Goal: Information Seeking & Learning: Check status

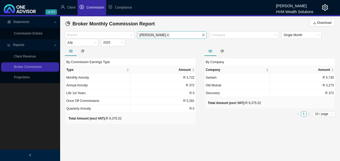
click at [167, 35] on icon "close" at bounding box center [168, 35] width 3 height 3
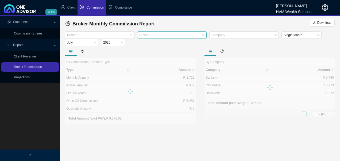
click at [89, 7] on span "Commission" at bounding box center [95, 8] width 18 height 4
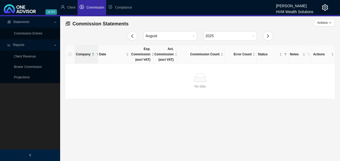
click at [89, 7] on span "Commission" at bounding box center [95, 8] width 18 height 4
click at [37, 67] on link "Broker Commission" at bounding box center [28, 67] width 28 height 4
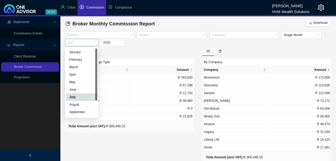
click at [89, 42] on span "July" at bounding box center [81, 42] width 29 height 7
click at [79, 106] on div "August" at bounding box center [81, 104] width 25 height 5
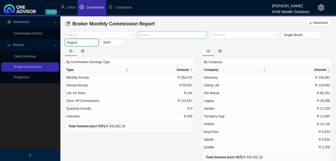
click at [176, 34] on div at bounding box center [169, 35] width 62 height 4
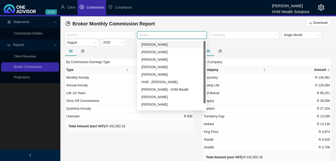
click at [154, 45] on div "[PERSON_NAME]" at bounding box center [171, 44] width 61 height 5
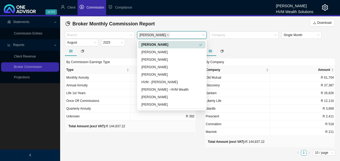
click at [148, 142] on div "By Commission Earnings Type Type Amount Monthly Annuity R 97,935 Annual Annuity…" at bounding box center [131, 102] width 140 height 112
